Goal: Task Accomplishment & Management: Complete application form

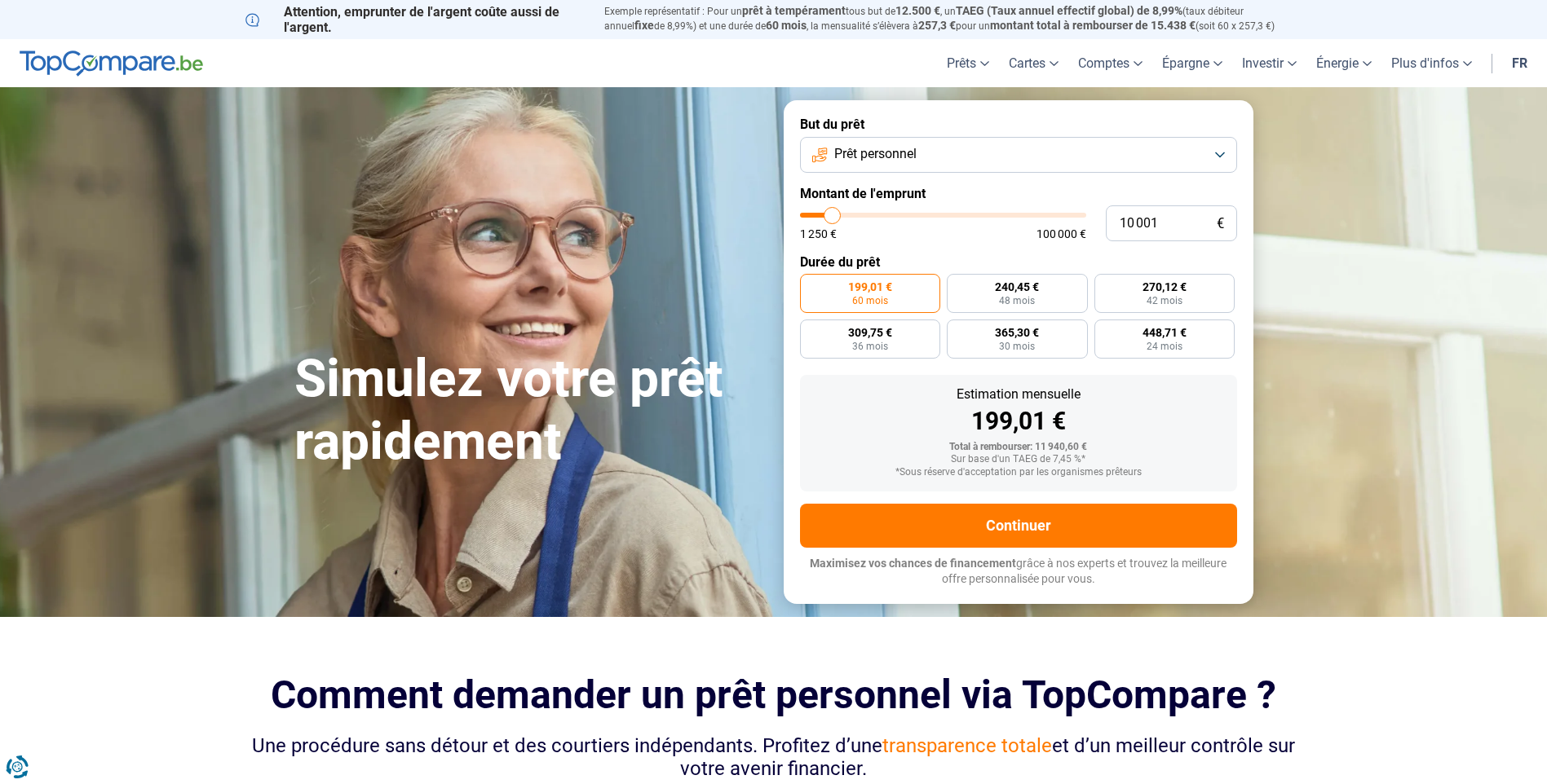
type input "11 250"
type input "11250"
type input "11 750"
type input "11750"
type input "12 000"
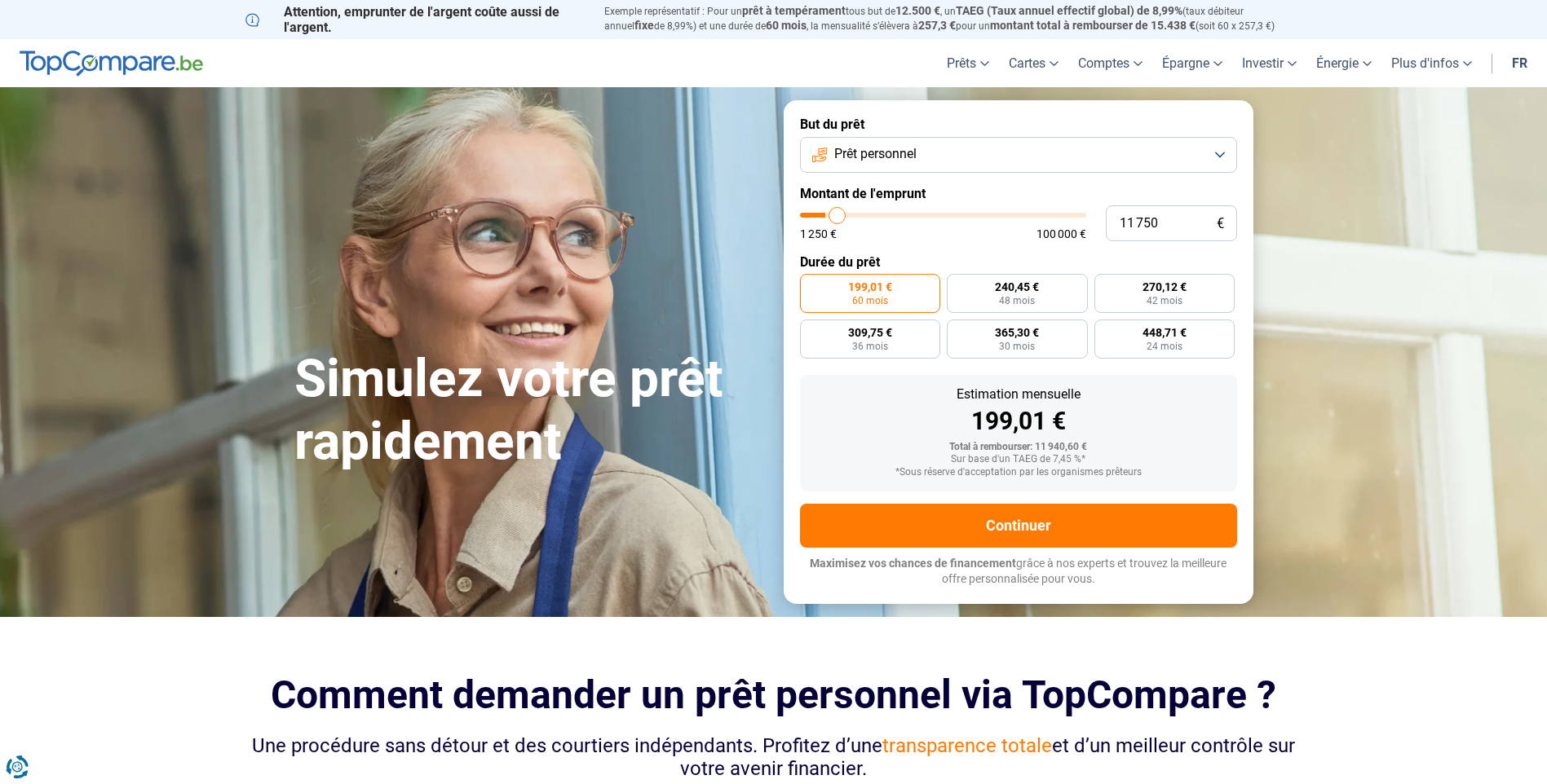
type input "12000"
type input "12 500"
type input "12500"
type input "12 750"
type input "12750"
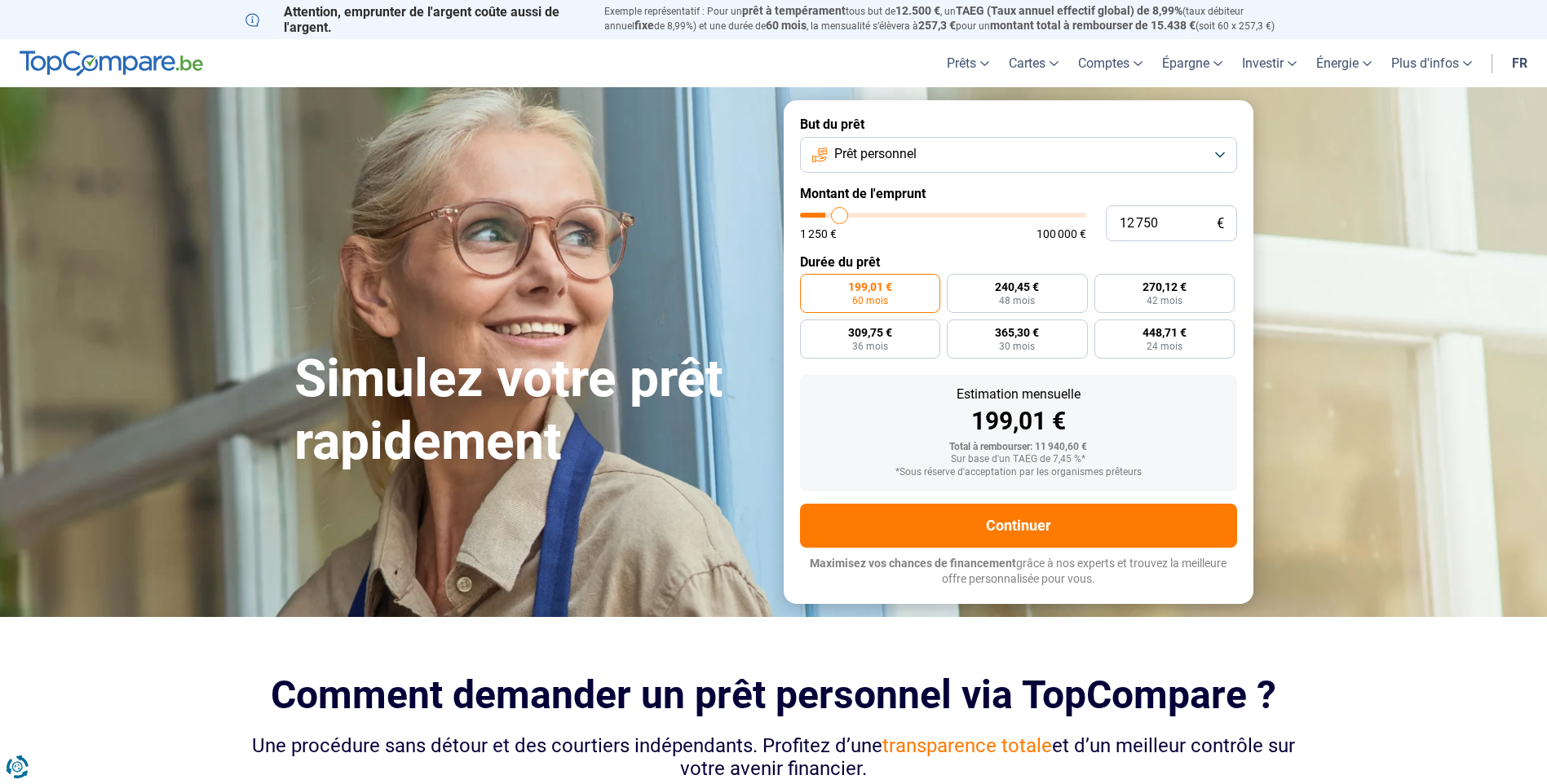
type input "13 000"
type input "13000"
type input "13 250"
type input "13250"
type input "13 500"
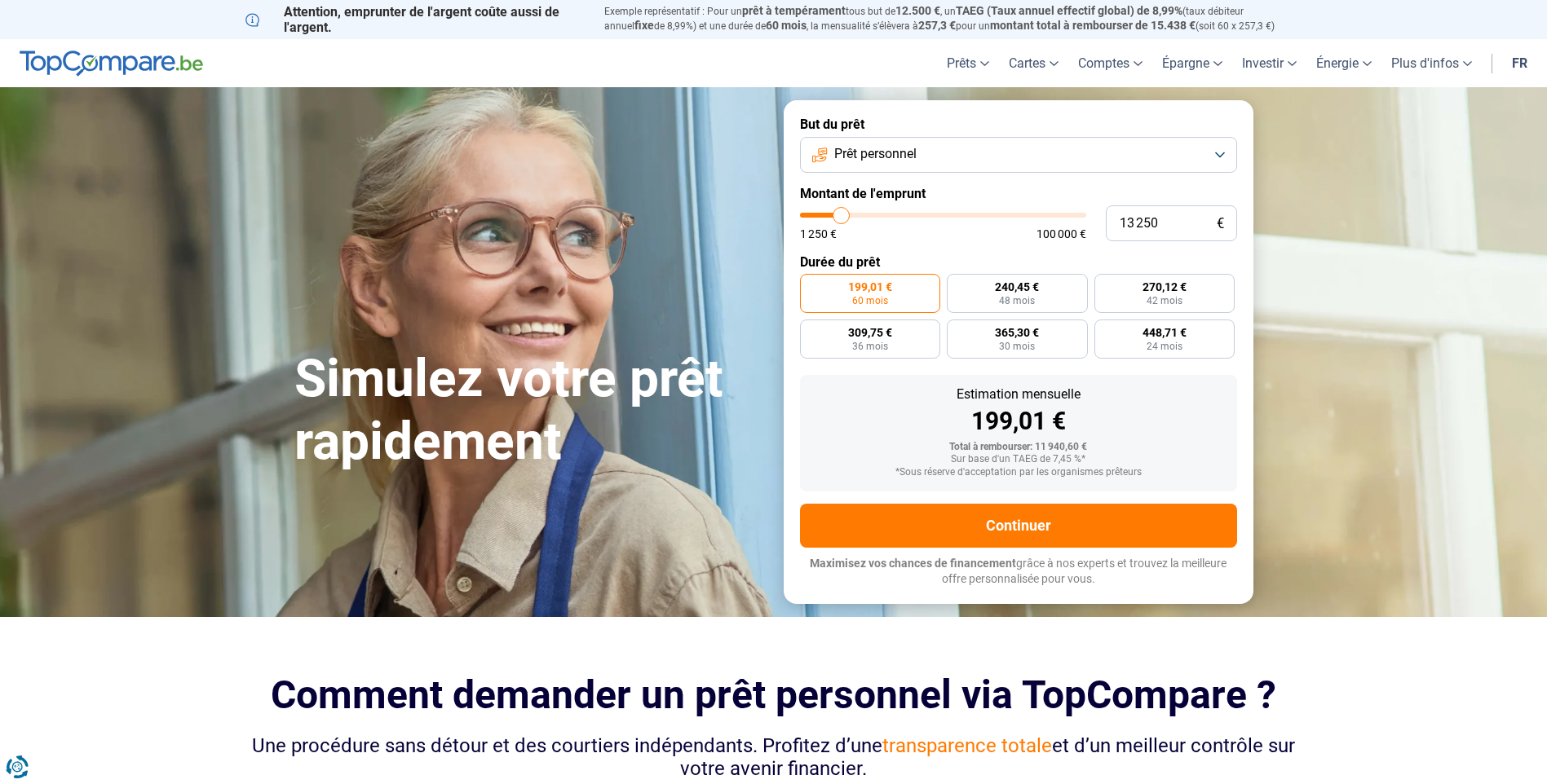
type input "13500"
type input "14 000"
type input "14000"
type input "14 250"
type input "14250"
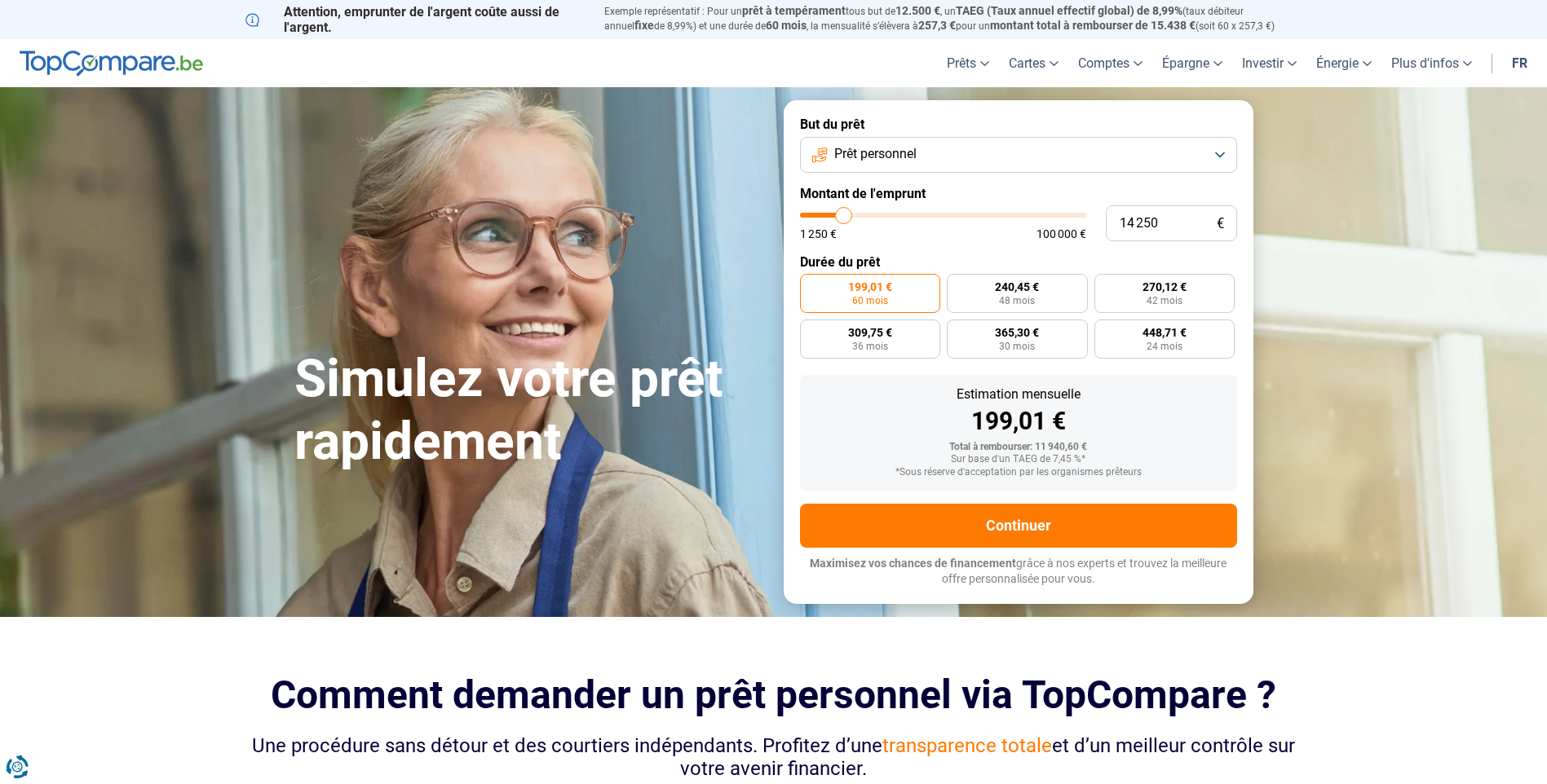
type input "14 500"
type input "14500"
type input "14 750"
type input "14750"
type input "15 000"
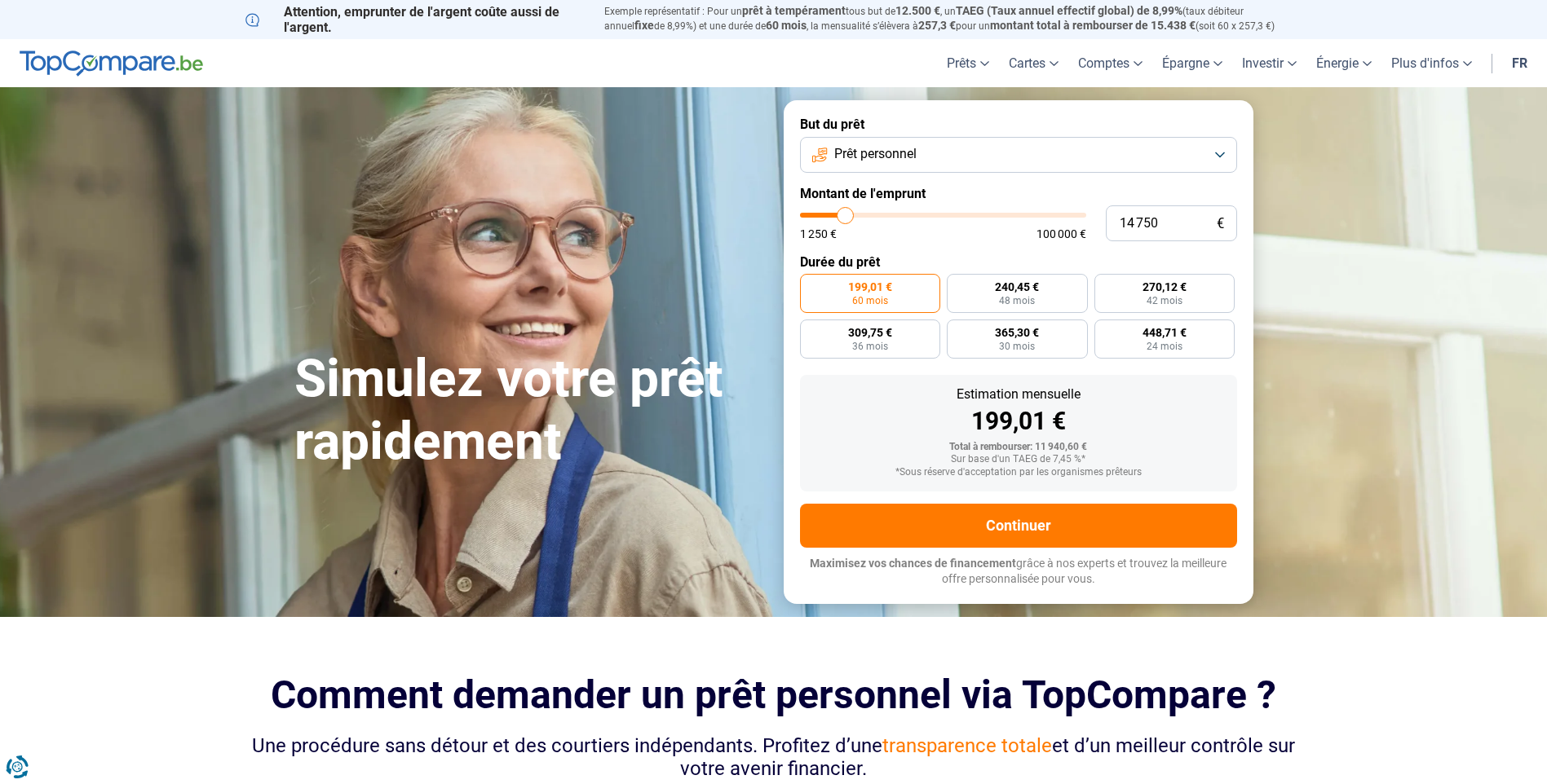
type input "15000"
type input "15 500"
type input "15500"
type input "15 750"
type input "15750"
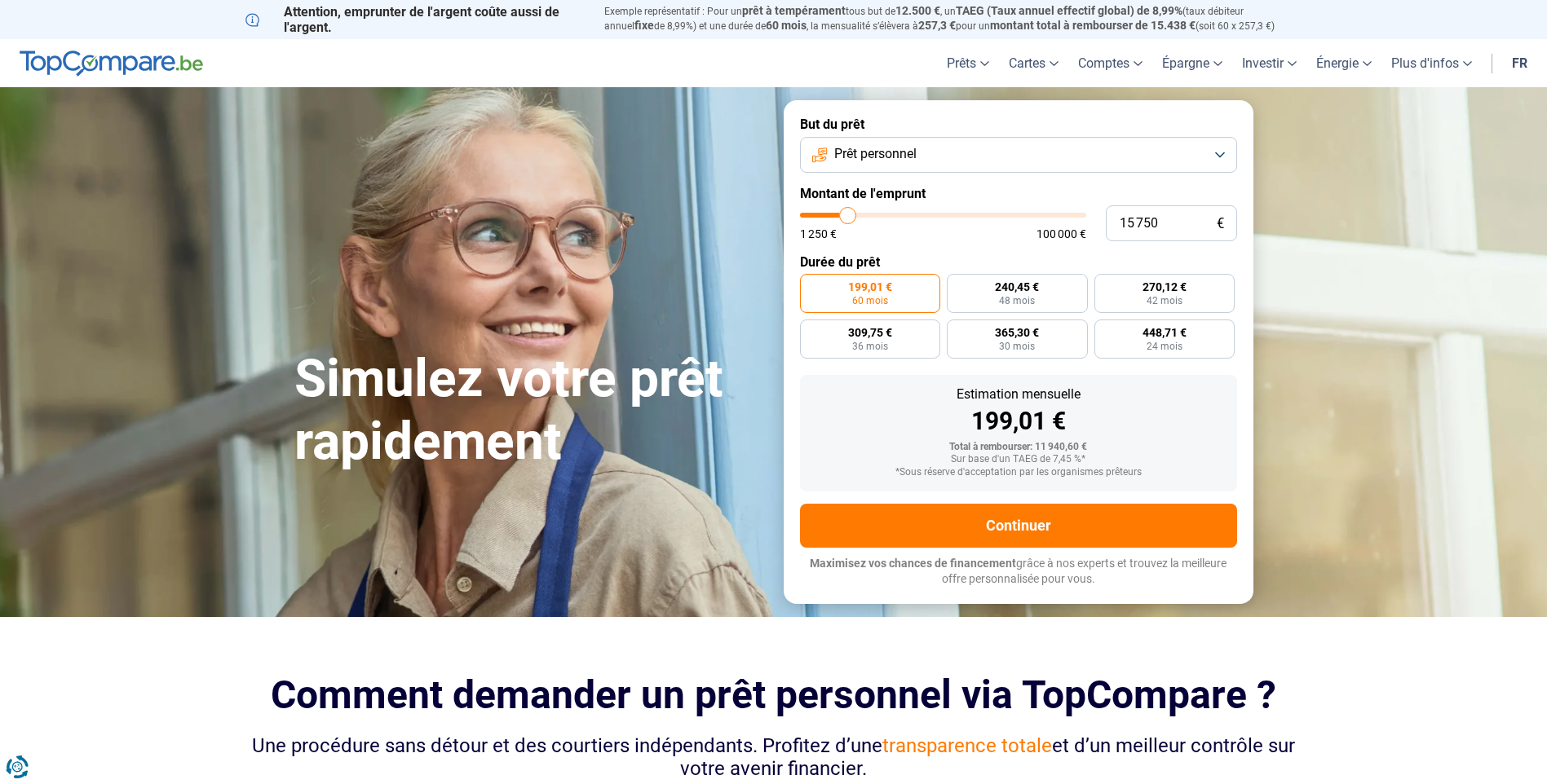
type input "16 000"
type input "16000"
type input "16 250"
type input "16250"
type input "16 500"
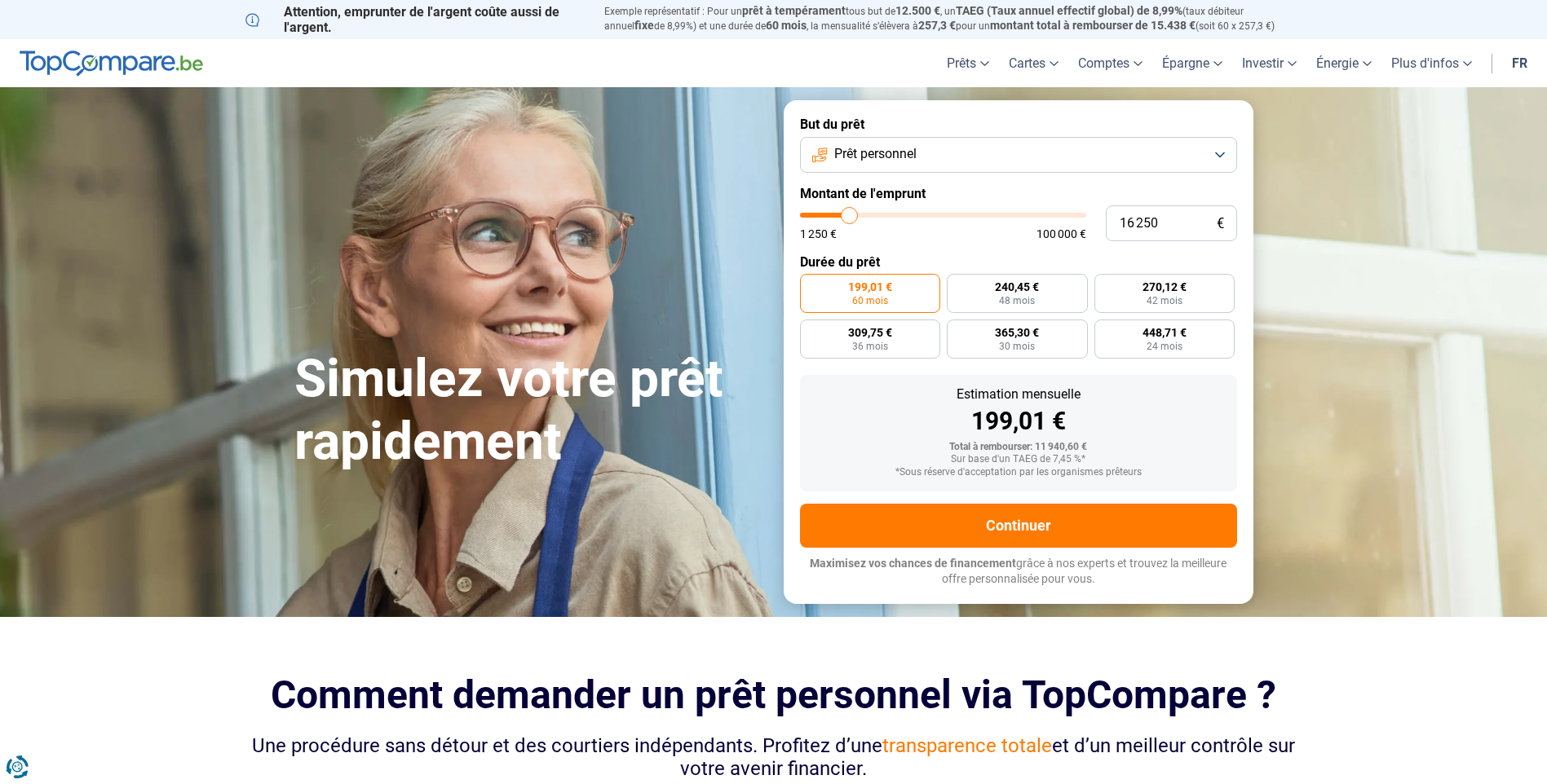
type input "16500"
type input "17 000"
type input "17000"
type input "17 250"
type input "17250"
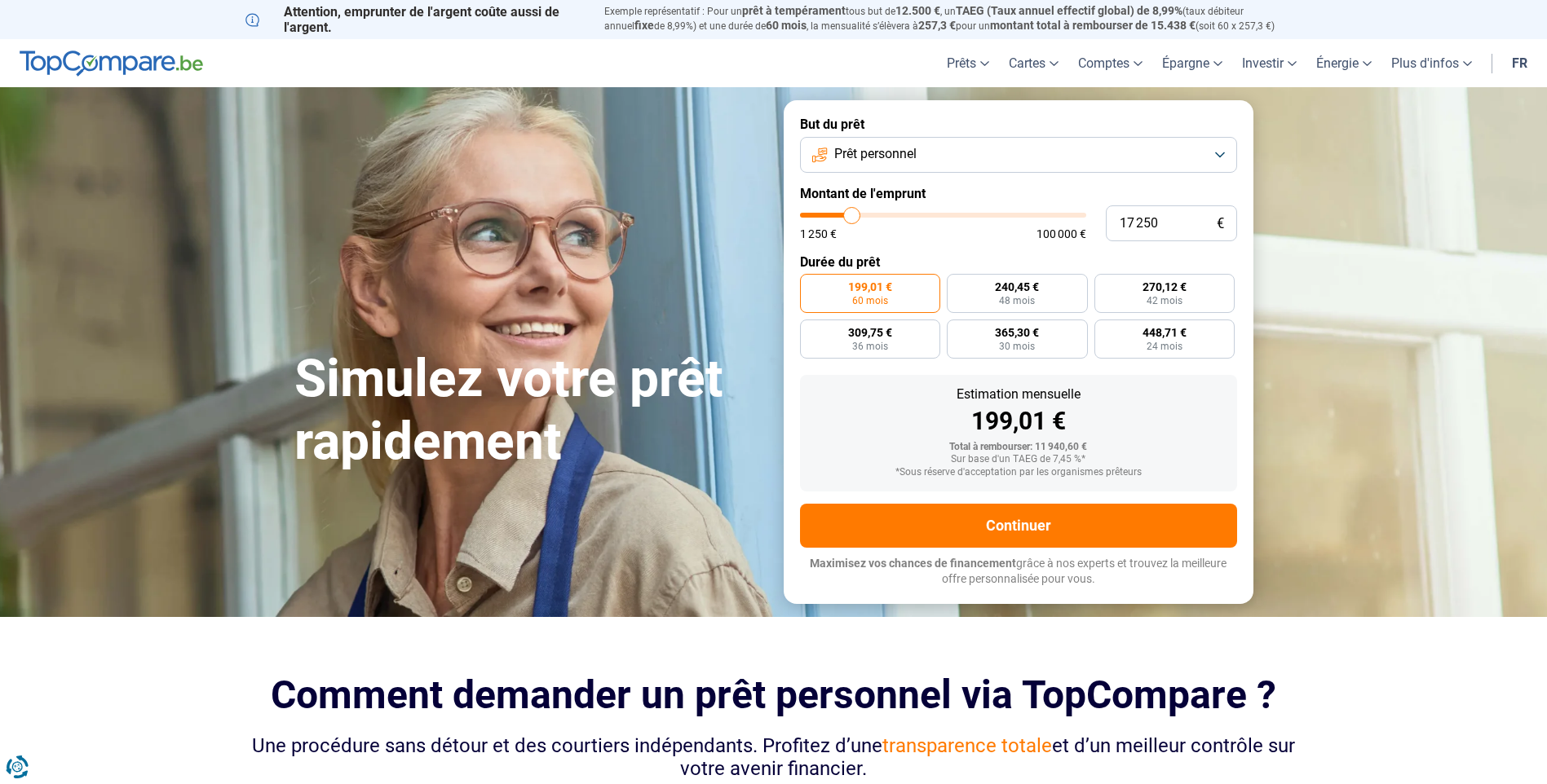
type input "17 500"
type input "17500"
type input "17 750"
type input "17750"
type input "18 000"
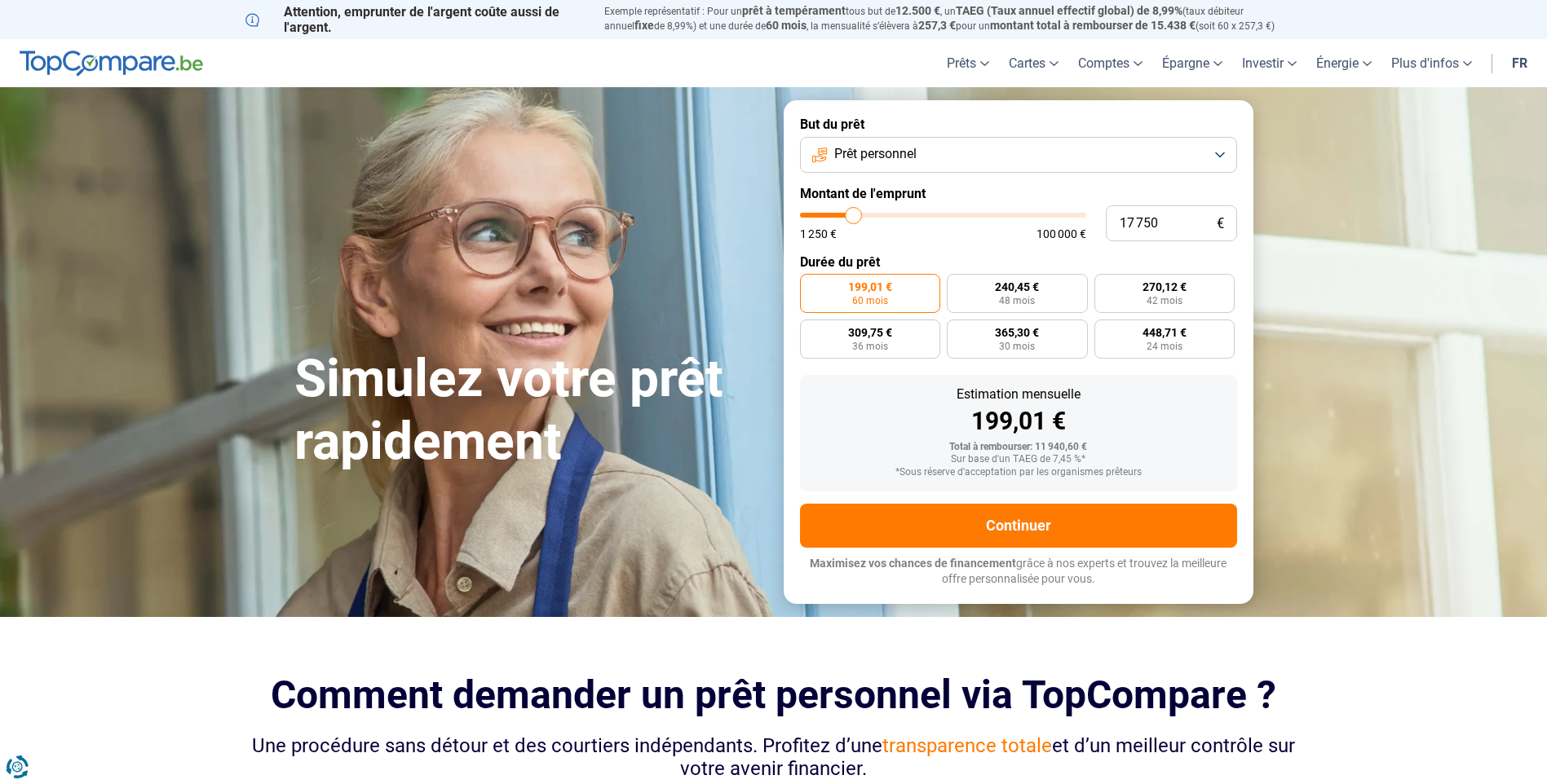
type input "18000"
type input "18 500"
type input "18500"
type input "18 750"
type input "18750"
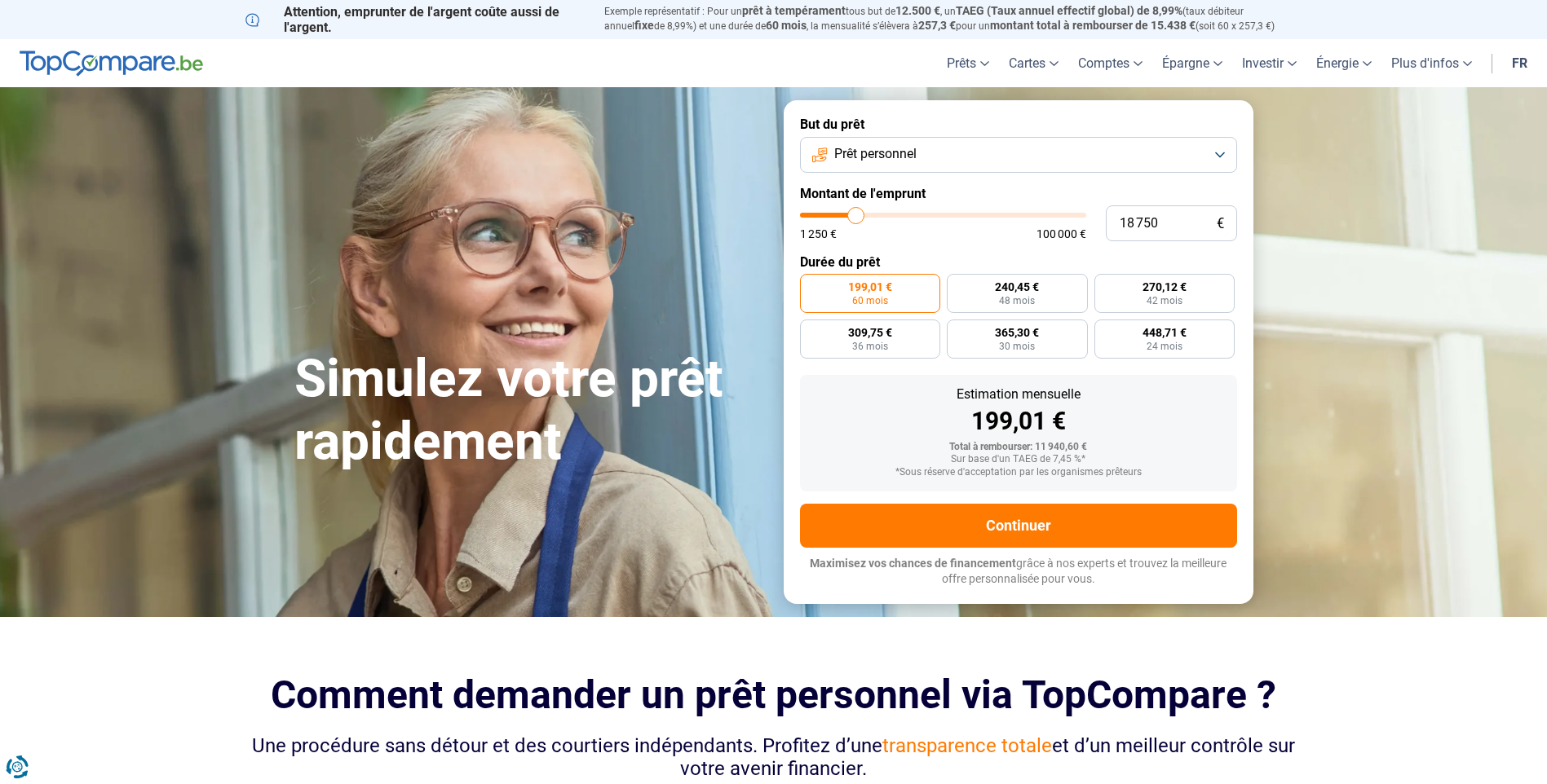
type input "19 000"
type input "19000"
type input "19 250"
type input "19250"
type input "19 750"
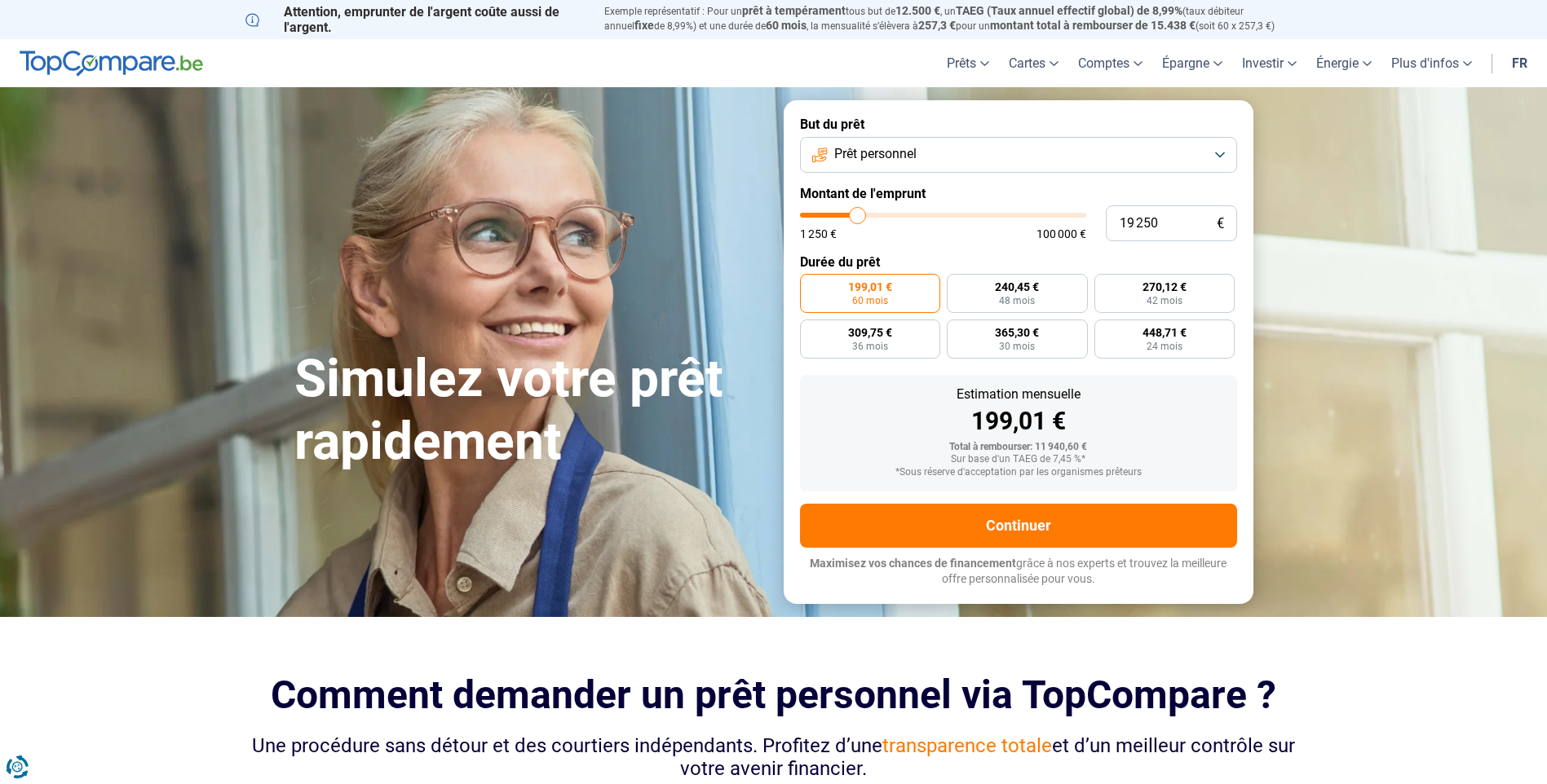
type input "19750"
type input "20 000"
drag, startPoint x: 835, startPoint y: 219, endPoint x: 859, endPoint y: 215, distance: 24.3
type input "20000"
click at [859, 215] on input "range" at bounding box center [942, 215] width 286 height 5
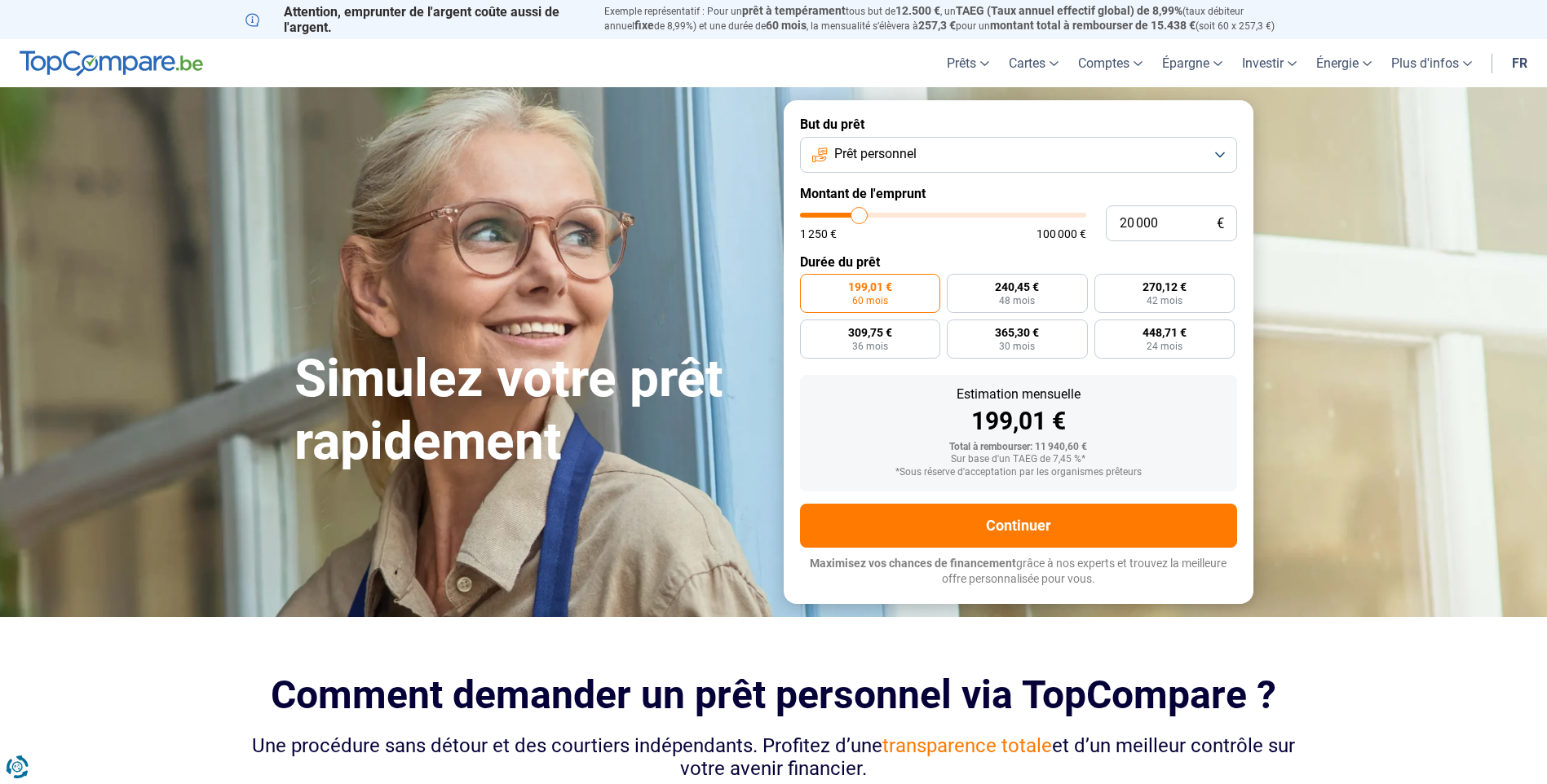
radio input "false"
click at [836, 296] on span "84 mois" at bounding box center [851, 301] width 36 height 10
click at [811, 285] on input "303,88 € 84 mois" at bounding box center [805, 279] width 11 height 11
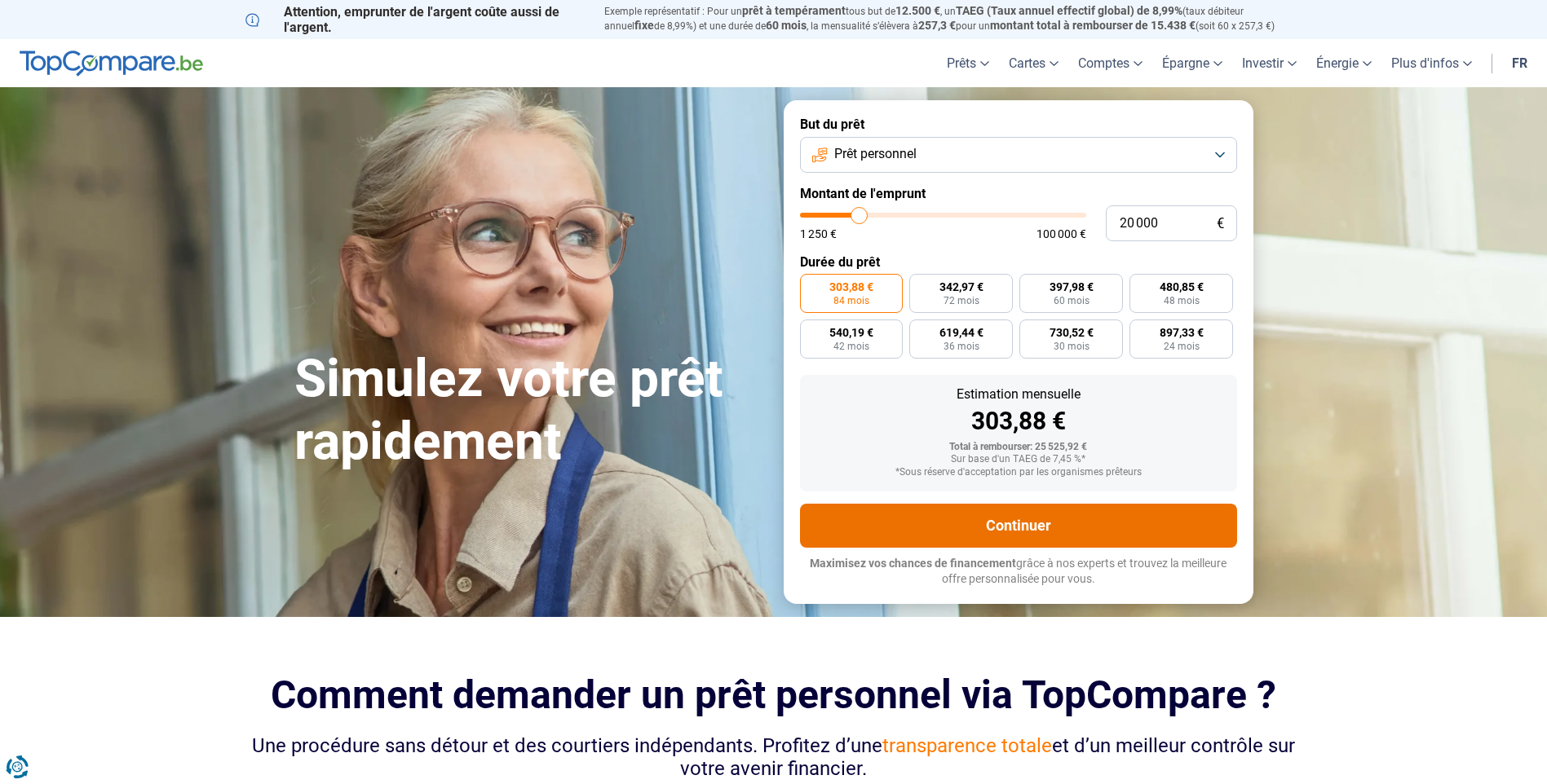
click at [1011, 530] on button "Continuer" at bounding box center [1018, 526] width 437 height 44
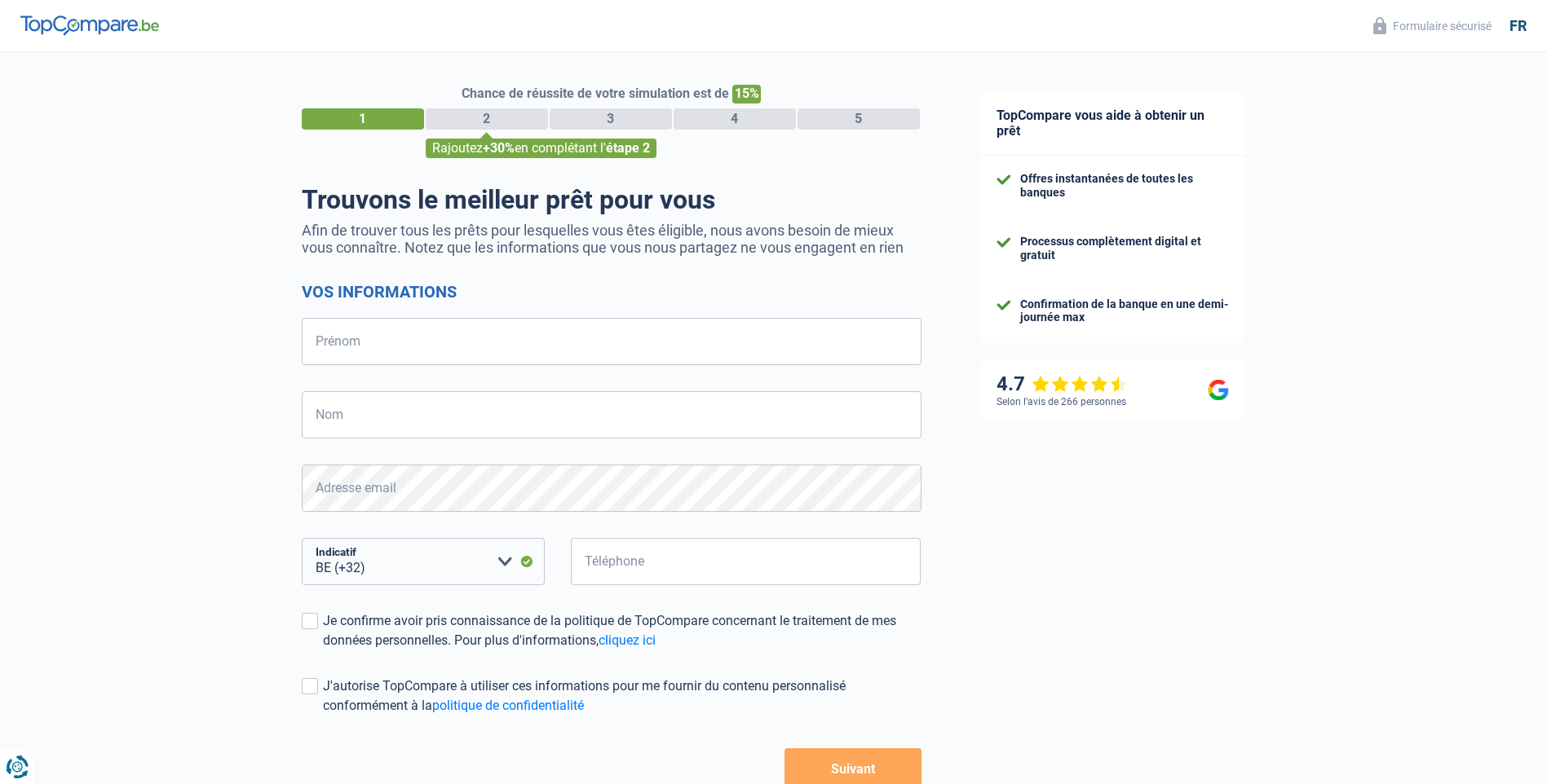
select select "32"
